Goal: Use online tool/utility: Utilize a website feature to perform a specific function

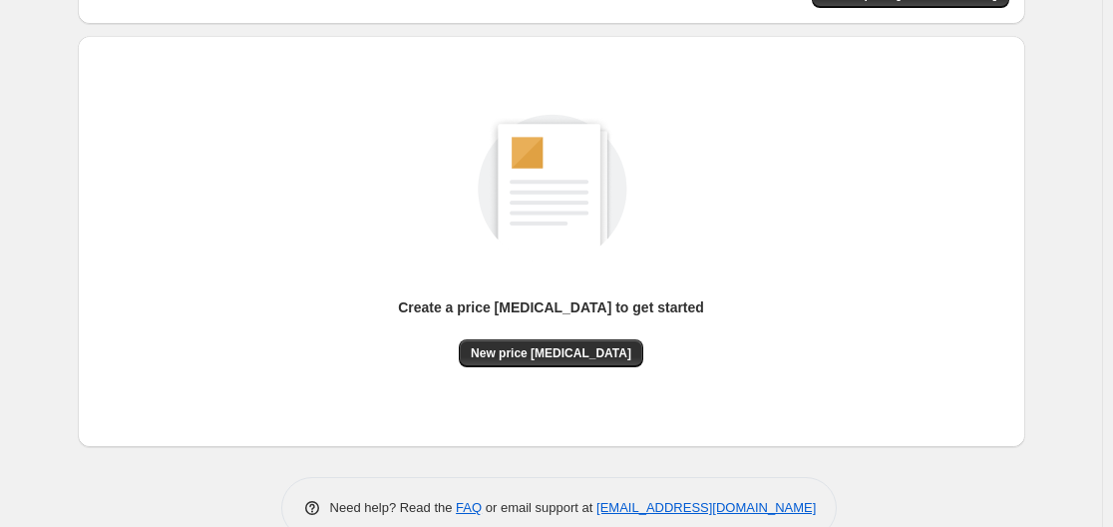
scroll to position [199, 0]
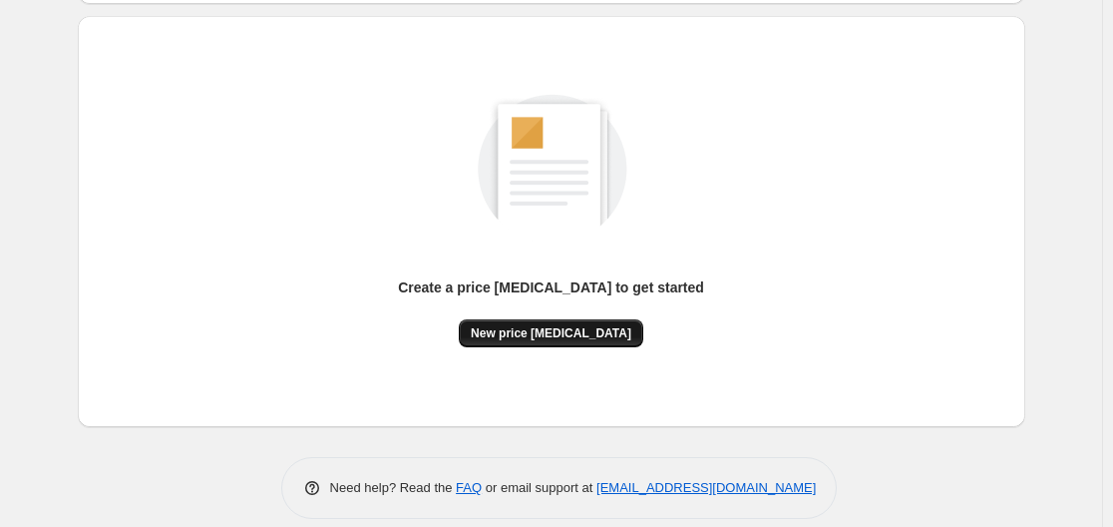
click at [579, 325] on span "New price change job" at bounding box center [551, 333] width 161 height 16
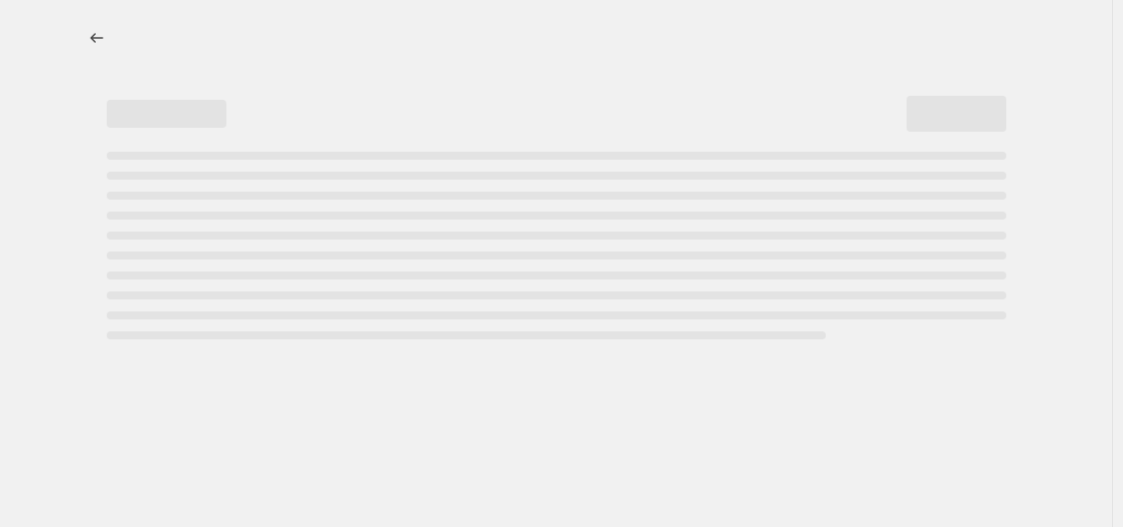
select select "percentage"
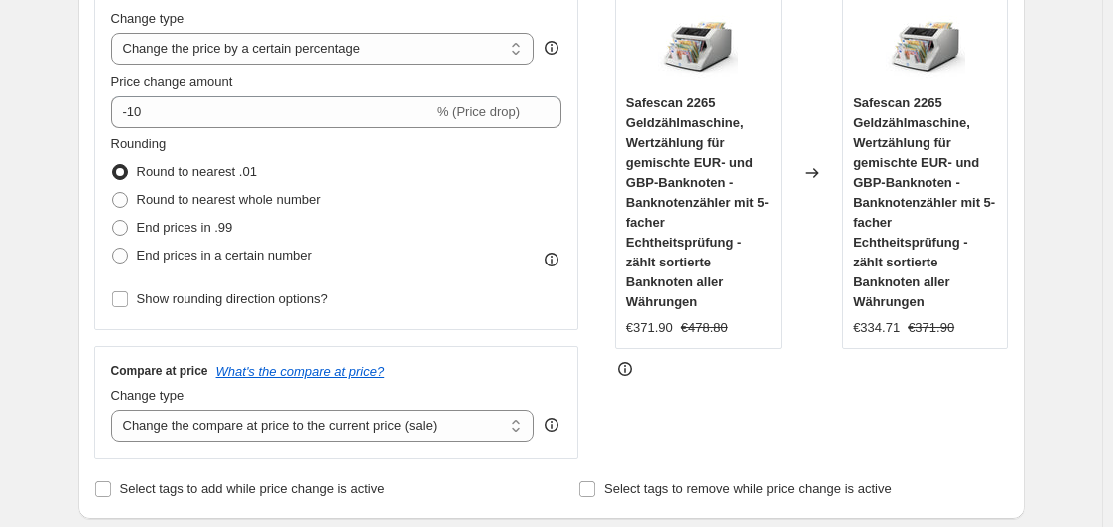
scroll to position [399, 0]
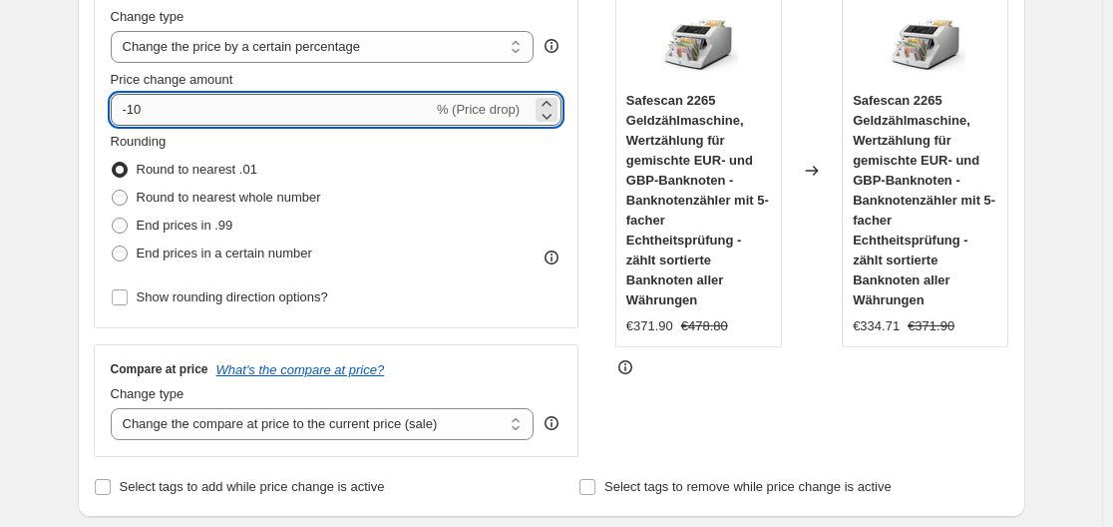
click at [334, 115] on input "-10" at bounding box center [272, 110] width 322 height 32
type input "-1"
type input "-35"
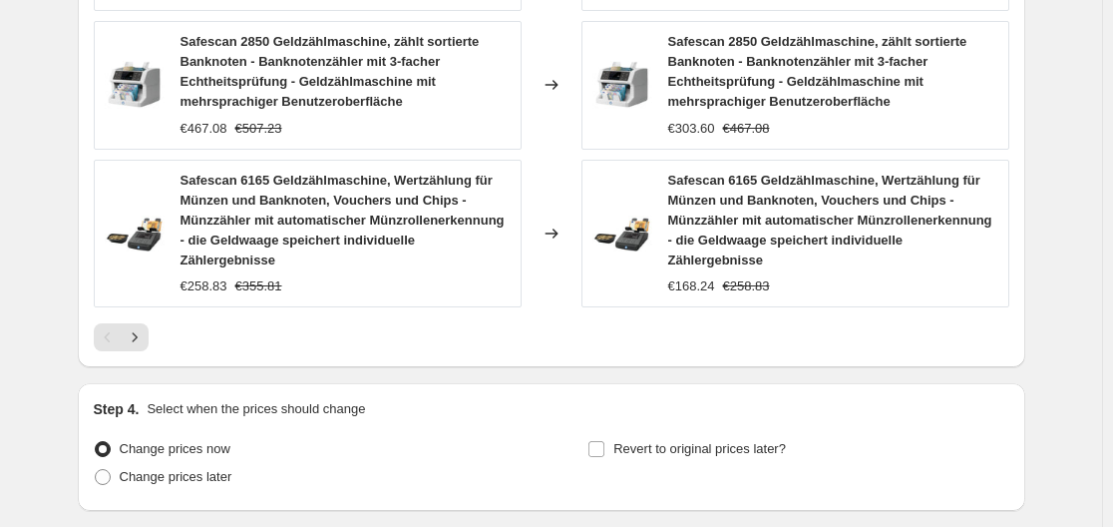
scroll to position [1596, 0]
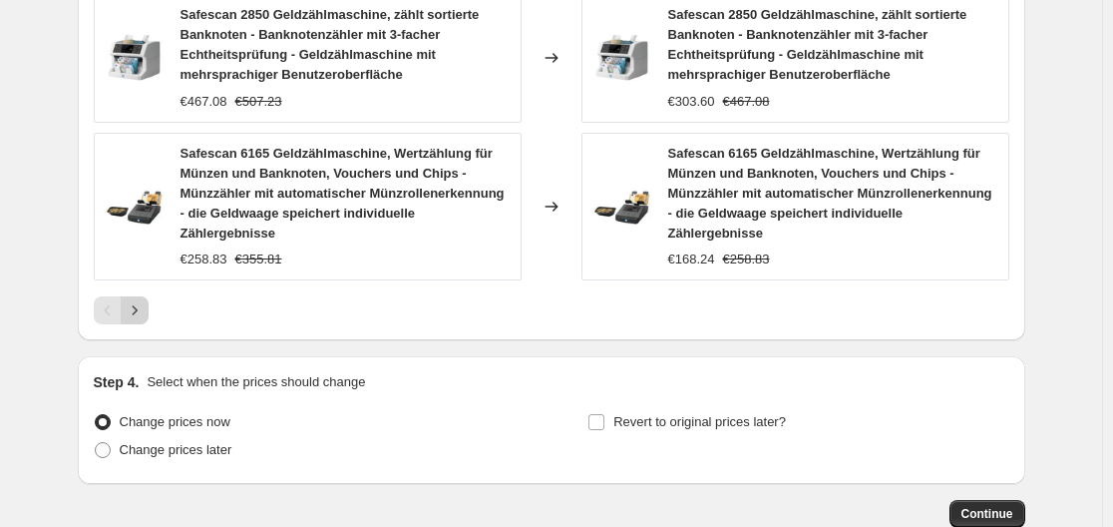
click at [139, 300] on icon "Next" at bounding box center [135, 310] width 20 height 20
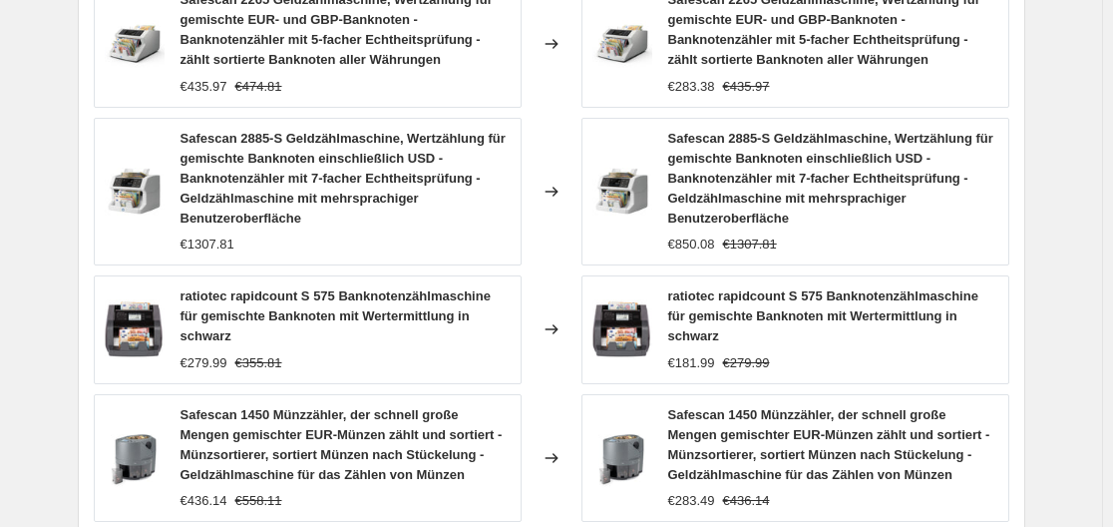
scroll to position [1496, 0]
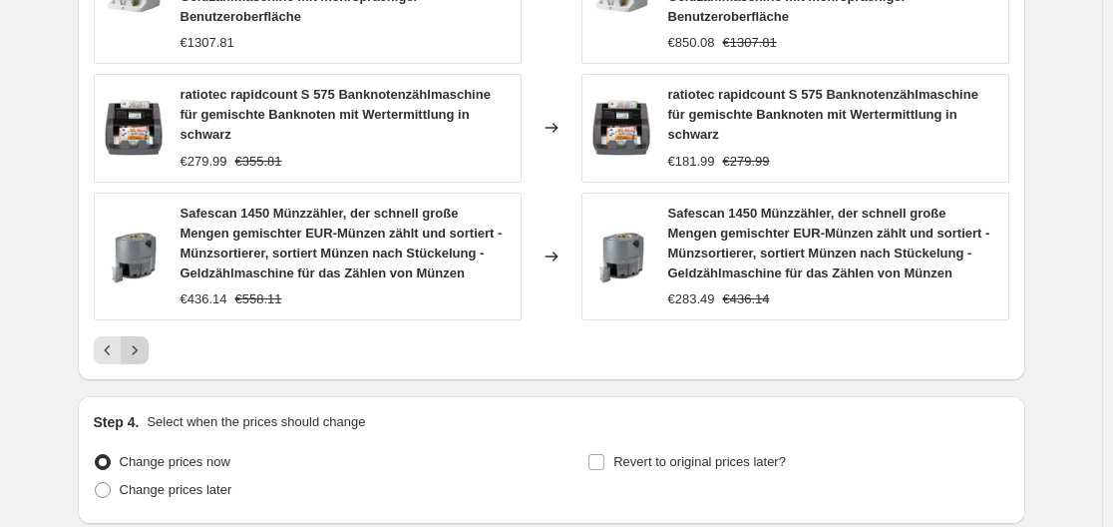
click at [138, 340] on icon "Next" at bounding box center [135, 350] width 20 height 20
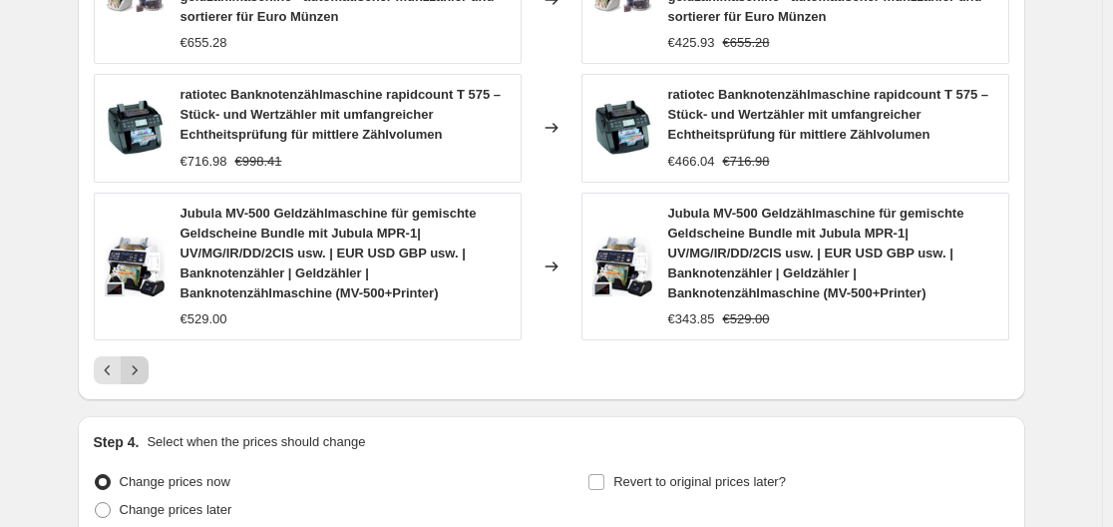
click at [143, 382] on button "Next" at bounding box center [135, 370] width 28 height 28
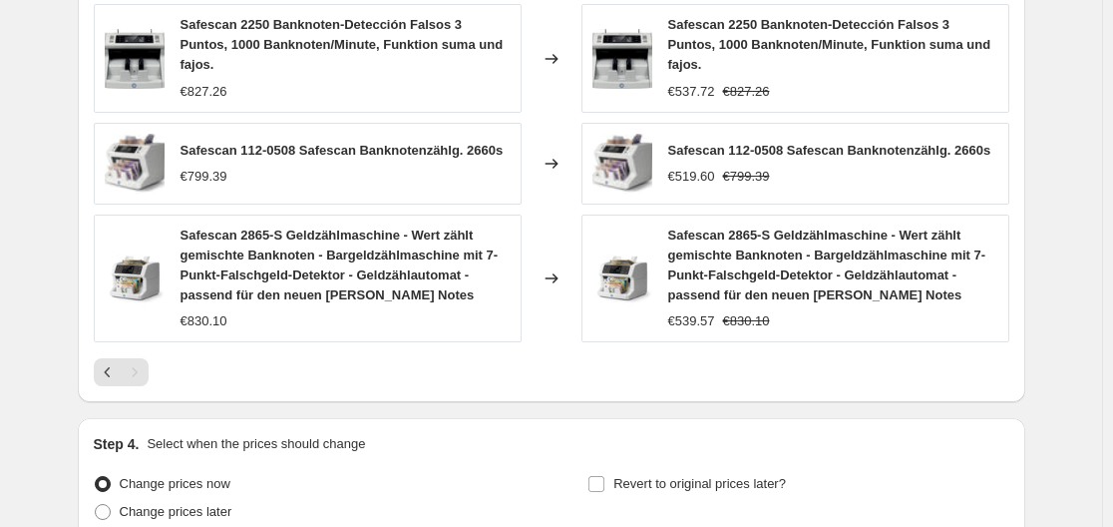
scroll to position [1395, 0]
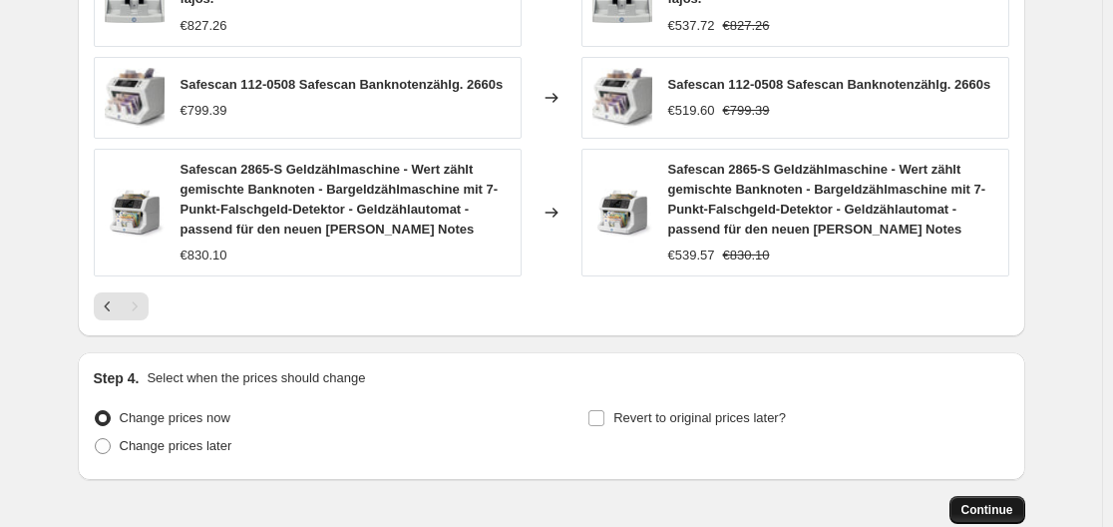
click at [984, 502] on span "Continue" at bounding box center [988, 510] width 52 height 16
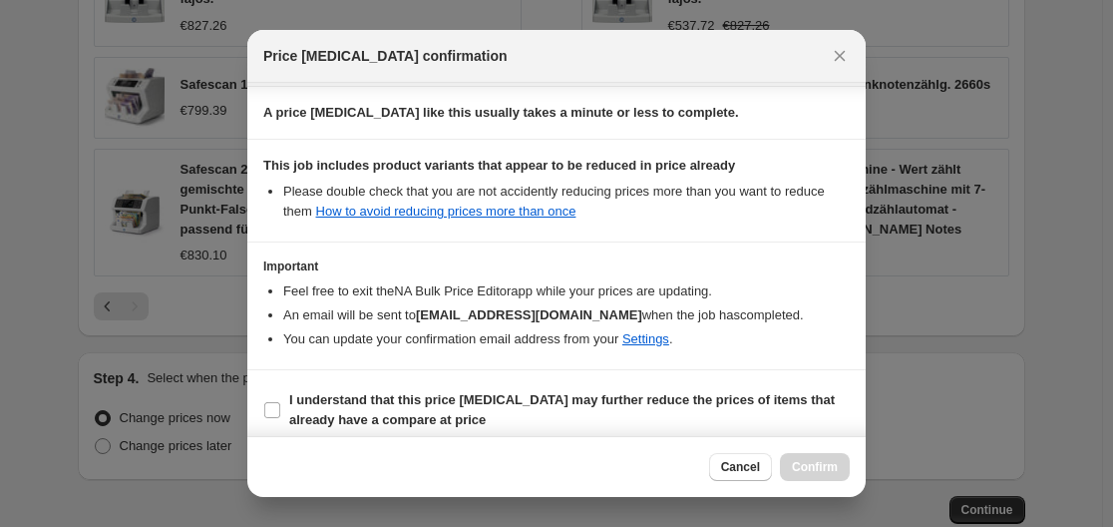
scroll to position [313, 0]
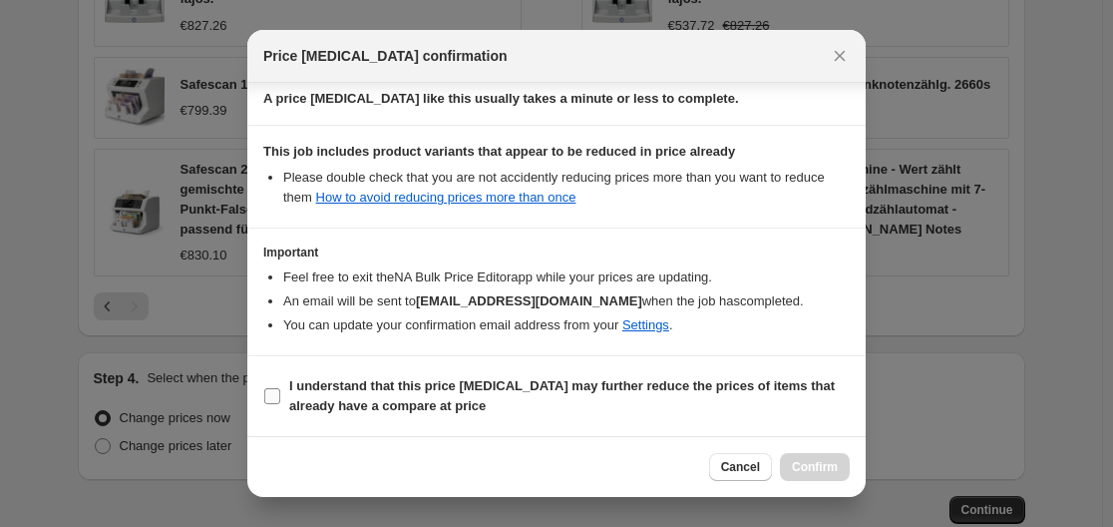
click at [453, 390] on b "I understand that this price change job may further reduce the prices of items …" at bounding box center [562, 395] width 546 height 35
click at [280, 390] on input "I understand that this price change job may further reduce the prices of items …" at bounding box center [272, 396] width 16 height 16
checkbox input "true"
click at [828, 469] on span "Confirm" at bounding box center [815, 467] width 46 height 16
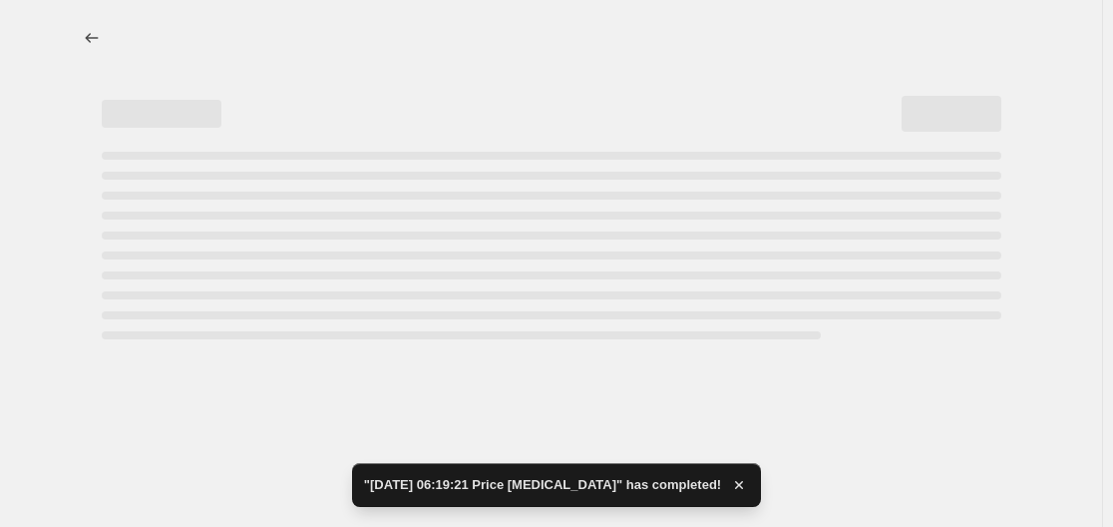
select select "percentage"
